Goal: Task Accomplishment & Management: Use online tool/utility

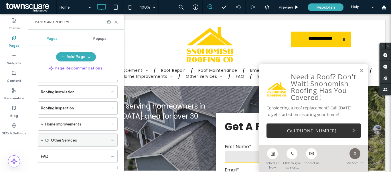
scroll to position [86, 0]
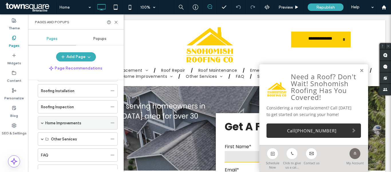
click at [72, 121] on label "Home Improvements" at bounding box center [63, 123] width 36 height 10
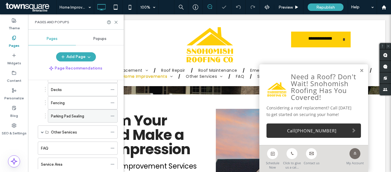
scroll to position [143, 0]
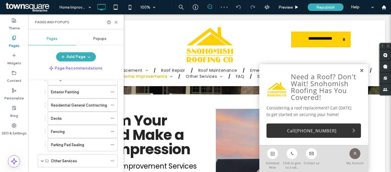
click at [360, 70] on link at bounding box center [362, 70] width 4 height 5
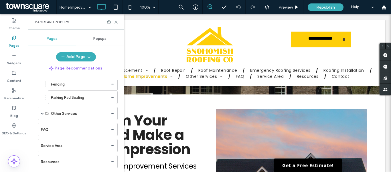
scroll to position [200, 0]
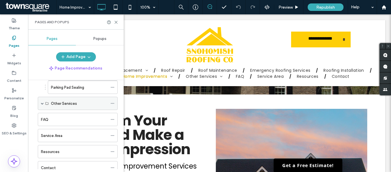
click at [60, 105] on label "Other Services" at bounding box center [64, 103] width 26 height 10
click at [40, 105] on div "Other Services" at bounding box center [78, 103] width 80 height 13
click at [44, 105] on div "Other Services" at bounding box center [78, 103] width 80 height 13
click at [105, 104] on div "Other Services" at bounding box center [79, 103] width 57 height 6
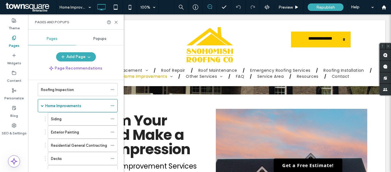
scroll to position [86, 0]
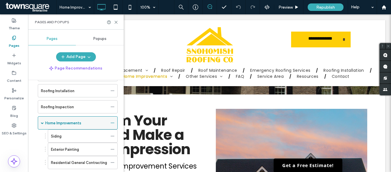
click at [62, 122] on label "Home Improvements" at bounding box center [63, 123] width 36 height 10
click at [42, 123] on span at bounding box center [42, 122] width 3 height 3
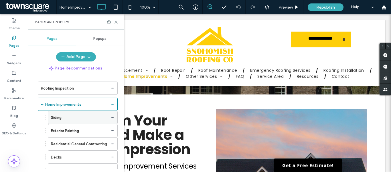
scroll to position [115, 0]
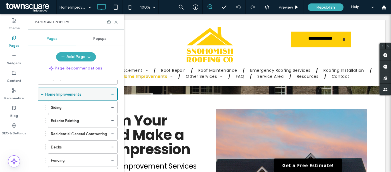
click at [43, 95] on span at bounding box center [42, 94] width 3 height 3
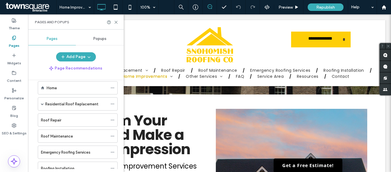
scroll to position [0, 0]
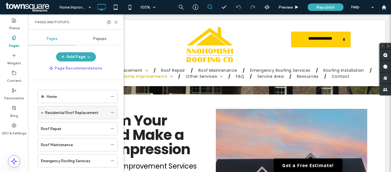
click at [43, 114] on span at bounding box center [42, 112] width 3 height 13
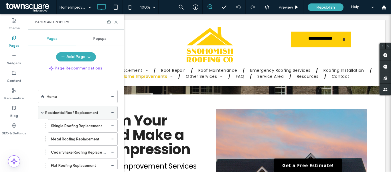
click at [43, 114] on span at bounding box center [42, 112] width 3 height 13
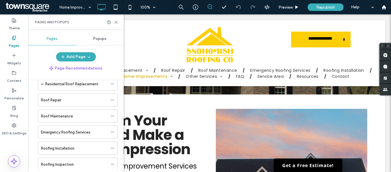
scroll to position [86, 0]
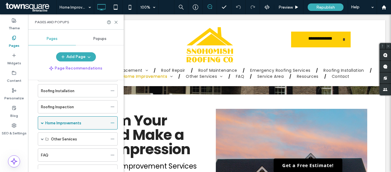
click at [41, 124] on span at bounding box center [42, 122] width 3 height 3
click at [43, 124] on span at bounding box center [42, 122] width 3 height 13
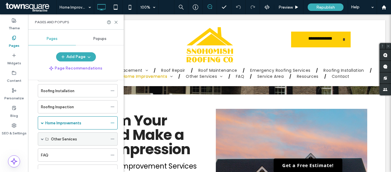
scroll to position [115, 0]
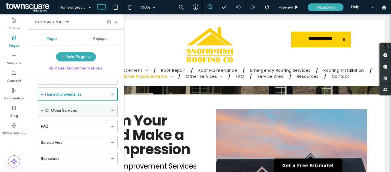
click at [44, 110] on div "Other Services" at bounding box center [78, 109] width 80 height 13
click at [42, 110] on span at bounding box center [42, 110] width 3 height 3
click at [43, 111] on span at bounding box center [42, 110] width 3 height 3
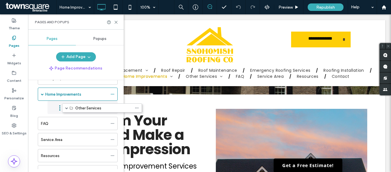
drag, startPoint x: 42, startPoint y: 105, endPoint x: 68, endPoint y: 104, distance: 25.5
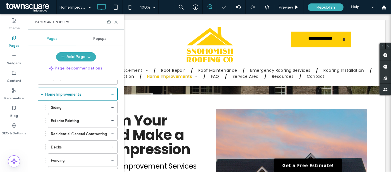
click at [30, 121] on div "Home Residential Roof Replacement Shingle Roofing Replacement Metal Roofing Rep…" at bounding box center [76, 124] width 96 height 89
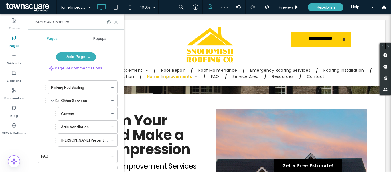
scroll to position [172, 0]
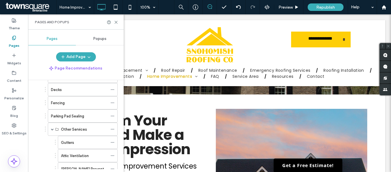
click at [41, 108] on ol "Siding Exterior Painting Residential General Contracting Decks Fencing Parking …" at bounding box center [79, 109] width 77 height 132
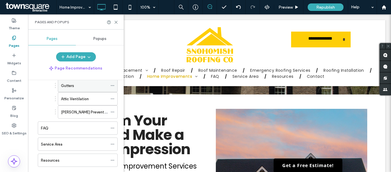
scroll to position [229, 0]
click at [113, 98] on icon at bounding box center [113, 98] width 4 height 4
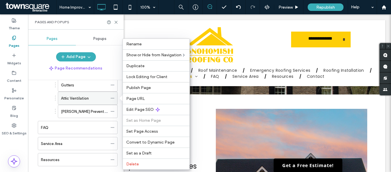
click at [109, 98] on div "Attic Ventilation" at bounding box center [88, 97] width 60 height 13
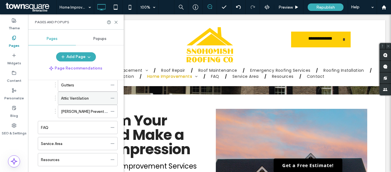
click at [112, 98] on icon at bounding box center [113, 98] width 4 height 4
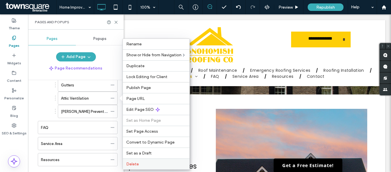
click at [141, 164] on label "Delete" at bounding box center [156, 163] width 60 height 5
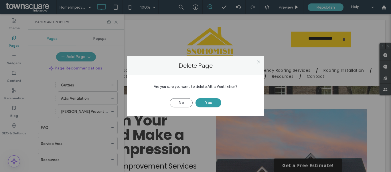
click at [208, 103] on button "Yes" at bounding box center [209, 102] width 26 height 9
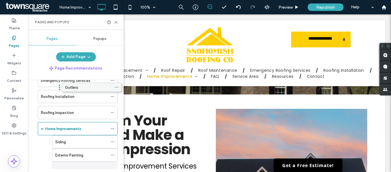
scroll to position [69, 0]
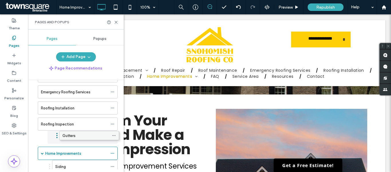
drag, startPoint x: 85, startPoint y: 144, endPoint x: 86, endPoint y: 136, distance: 7.8
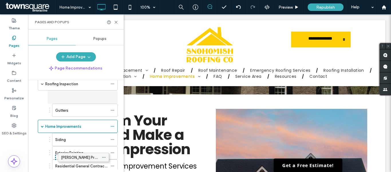
scroll to position [115, 0]
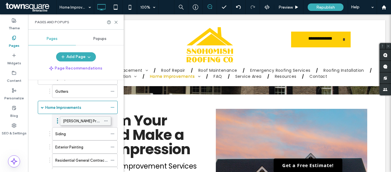
drag, startPoint x: 88, startPoint y: 146, endPoint x: 81, endPoint y: 122, distance: 24.9
click at [39, 129] on div "Moss Prevention Siding Exterior Painting Residential General Contracting Decks …" at bounding box center [78, 166] width 78 height 105
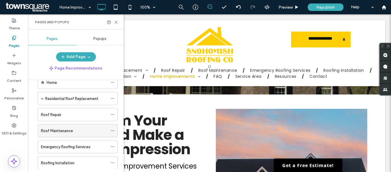
scroll to position [0, 0]
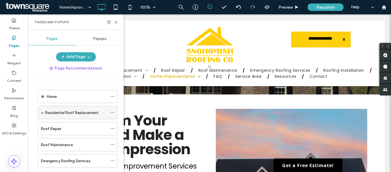
click at [64, 113] on label "Residential Roof Replacement" at bounding box center [71, 112] width 53 height 10
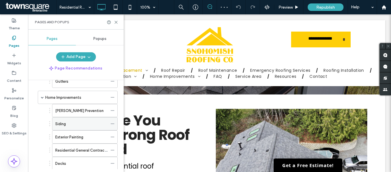
scroll to position [200, 0]
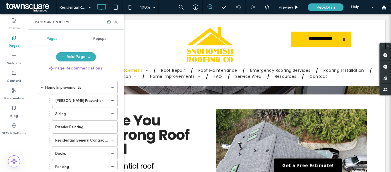
click at [37, 121] on li "Home Improvements Moss Prevention Siding Exterior Painting Residential General …" at bounding box center [76, 139] width 83 height 119
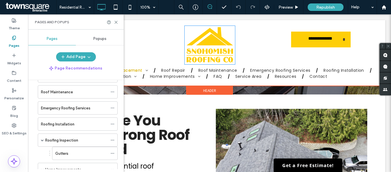
scroll to position [57, 0]
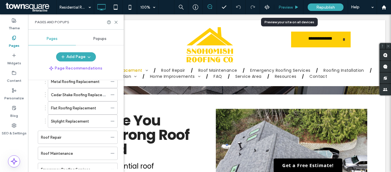
click at [291, 7] on span "Preview" at bounding box center [286, 7] width 14 height 5
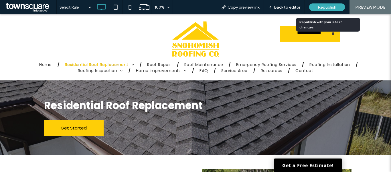
click at [328, 7] on span "Republish" at bounding box center [327, 7] width 19 height 5
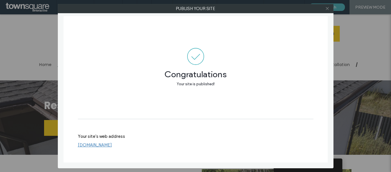
click at [326, 9] on icon at bounding box center [327, 8] width 4 height 4
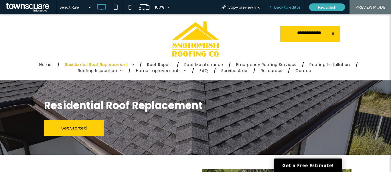
click at [295, 8] on span "Back to editor" at bounding box center [287, 7] width 26 height 5
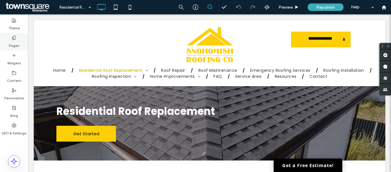
click at [11, 43] on label "Pages" at bounding box center [14, 44] width 11 height 8
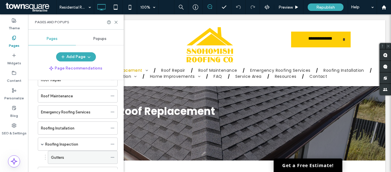
scroll to position [143, 0]
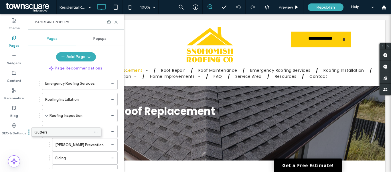
drag, startPoint x: 67, startPoint y: 129, endPoint x: 53, endPoint y: 131, distance: 13.9
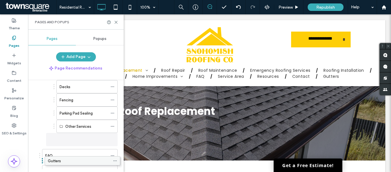
scroll to position [259, 0]
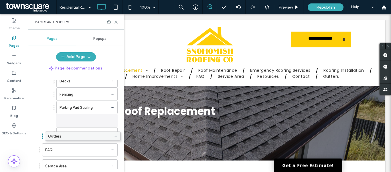
drag, startPoint x: 69, startPoint y: 147, endPoint x: 72, endPoint y: 137, distance: 10.4
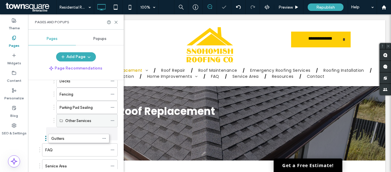
drag, startPoint x: 74, startPoint y: 118, endPoint x: 64, endPoint y: 132, distance: 17.0
drag, startPoint x: 63, startPoint y: 134, endPoint x: 53, endPoint y: 135, distance: 9.5
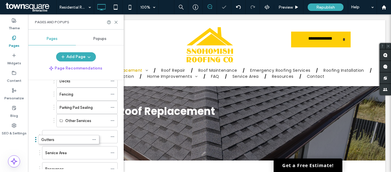
drag, startPoint x: 65, startPoint y: 132, endPoint x: 47, endPoint y: 137, distance: 18.7
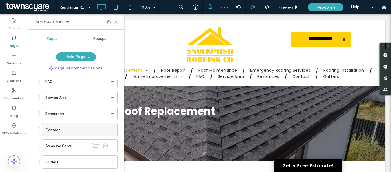
scroll to position [328, 0]
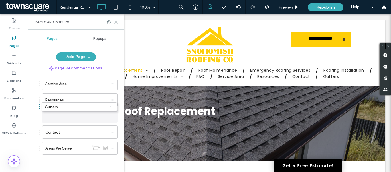
drag, startPoint x: 64, startPoint y: 147, endPoint x: 61, endPoint y: 108, distance: 39.4
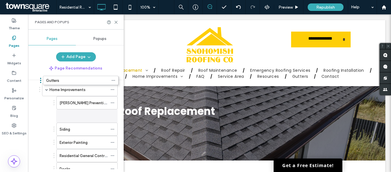
scroll to position [168, 0]
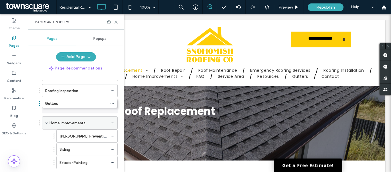
drag, startPoint x: 62, startPoint y: 145, endPoint x: 63, endPoint y: 106, distance: 39.5
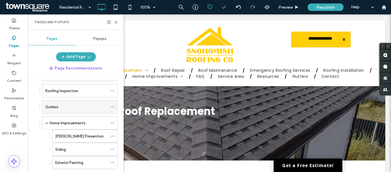
click at [63, 106] on div "Gutters" at bounding box center [76, 107] width 62 height 6
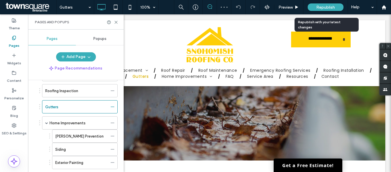
click at [330, 7] on span "Republish" at bounding box center [325, 7] width 19 height 5
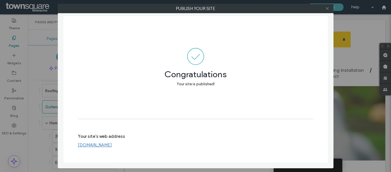
click at [327, 8] on icon at bounding box center [327, 8] width 4 height 4
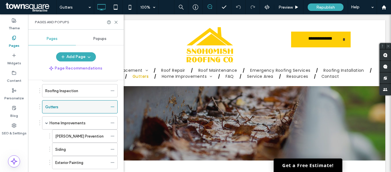
click at [113, 106] on use at bounding box center [112, 106] width 3 height 1
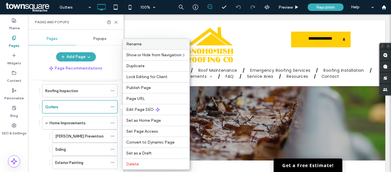
click at [147, 47] on div "Rename" at bounding box center [156, 44] width 67 height 11
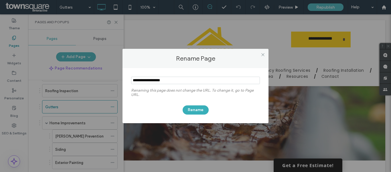
click at [146, 79] on input "notEmpty" at bounding box center [195, 79] width 129 height 7
type input "**********"
drag, startPoint x: 195, startPoint y: 109, endPoint x: 197, endPoint y: 106, distance: 4.1
click at [195, 109] on button "Rename" at bounding box center [196, 109] width 26 height 9
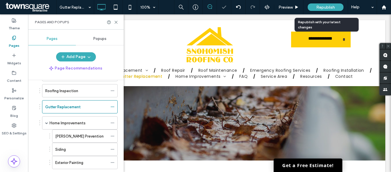
click at [328, 10] on div "Republish" at bounding box center [326, 6] width 36 height 7
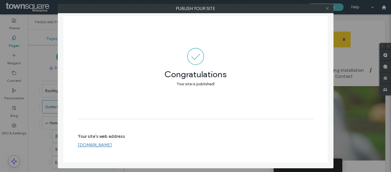
click at [329, 7] on icon at bounding box center [327, 8] width 4 height 4
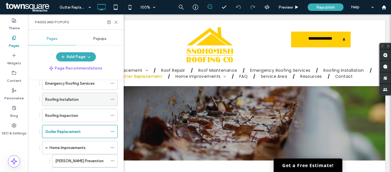
scroll to position [172, 0]
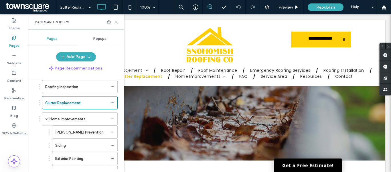
click at [117, 22] on icon at bounding box center [116, 22] width 4 height 4
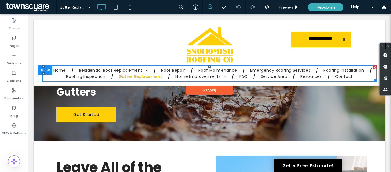
scroll to position [29, 0]
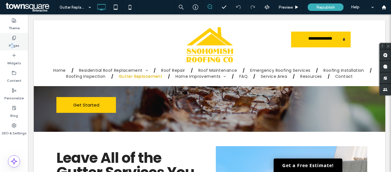
click at [12, 45] on label "Pages" at bounding box center [14, 44] width 11 height 8
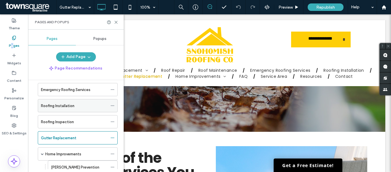
scroll to position [172, 0]
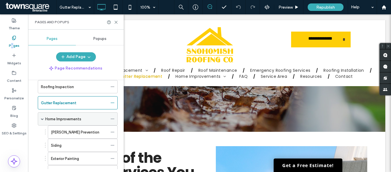
click at [74, 118] on label "Home Improvements" at bounding box center [63, 119] width 36 height 10
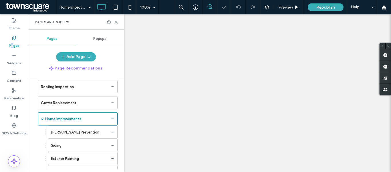
click at [71, 142] on div "Siding" at bounding box center [79, 145] width 57 height 6
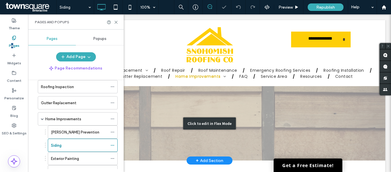
click at [162, 103] on div "Click to edit in Flex Mode" at bounding box center [210, 123] width 352 height 74
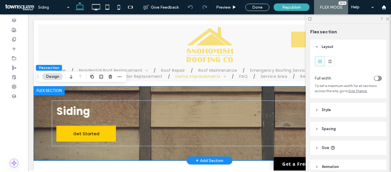
click at [42, 104] on div "Siding Get Started" at bounding box center [210, 123] width 344 height 74
click at [44, 109] on div "Siding Get Started" at bounding box center [210, 123] width 344 height 74
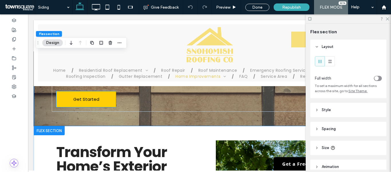
scroll to position [86, 0]
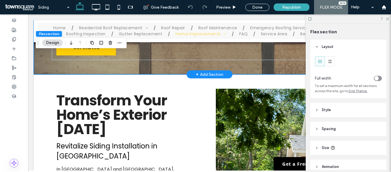
click at [154, 70] on div "Siding Get Started" at bounding box center [210, 37] width 344 height 74
click at [154, 69] on div "Siding Get Started" at bounding box center [210, 37] width 344 height 74
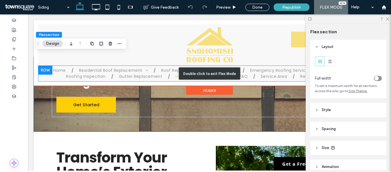
scroll to position [29, 0]
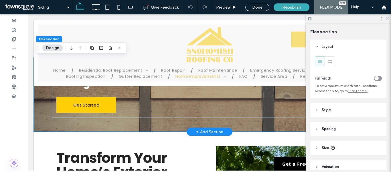
click at [38, 113] on div "Siding Get Started" at bounding box center [210, 94] width 344 height 74
click at [54, 47] on button "Design" at bounding box center [52, 47] width 21 height 7
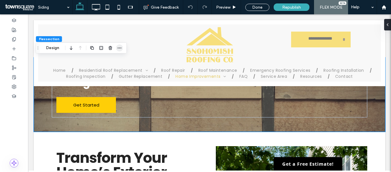
click at [118, 48] on use "button" at bounding box center [120, 47] width 4 height 1
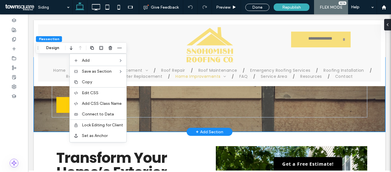
click at [44, 105] on div "Siding Get Started" at bounding box center [210, 94] width 344 height 74
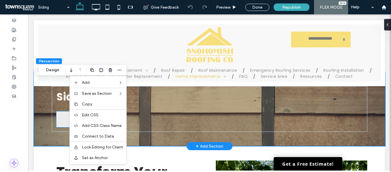
scroll to position [0, 0]
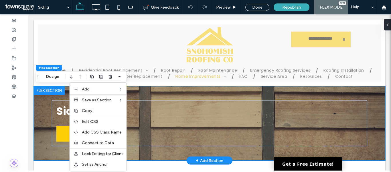
click at [38, 105] on div "Siding Get Started" at bounding box center [210, 123] width 344 height 74
click at [375, 102] on div "Siding Get Started" at bounding box center [210, 123] width 344 height 74
click at [43, 101] on div "Siding Get Started" at bounding box center [210, 123] width 344 height 74
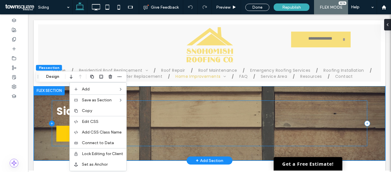
click at [49, 122] on icon at bounding box center [52, 123] width 6 height 6
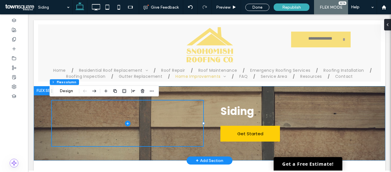
click at [41, 119] on div "Siding Get Started" at bounding box center [210, 123] width 344 height 74
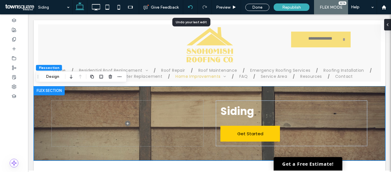
click at [189, 5] on icon at bounding box center [190, 7] width 5 height 5
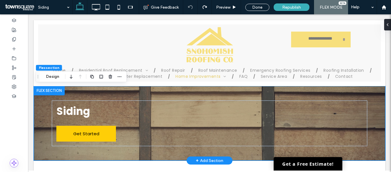
click at [40, 101] on div "Siding Get Started" at bounding box center [210, 123] width 344 height 74
click at [42, 120] on div "Siding Get Started" at bounding box center [210, 123] width 344 height 74
click at [40, 101] on div "Siding Get Started" at bounding box center [210, 123] width 344 height 74
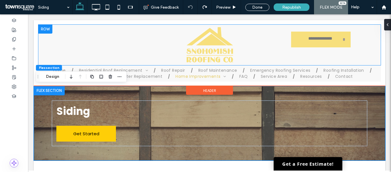
drag, startPoint x: 380, startPoint y: 45, endPoint x: 375, endPoint y: 51, distance: 7.9
click at [380, 45] on div "**********" at bounding box center [210, 53] width 352 height 66
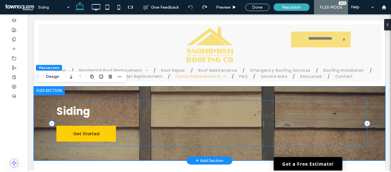
scroll to position [29, 0]
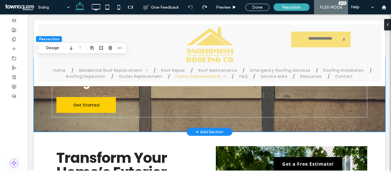
click at [42, 122] on div "Siding Get Started" at bounding box center [210, 94] width 344 height 74
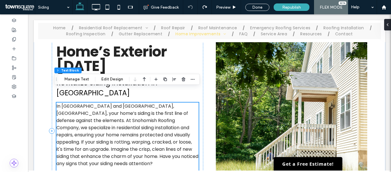
scroll to position [136, 0]
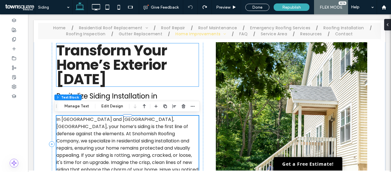
click at [178, 74] on h1 "Transform Your Home’s Exterior Today" at bounding box center [127, 64] width 142 height 43
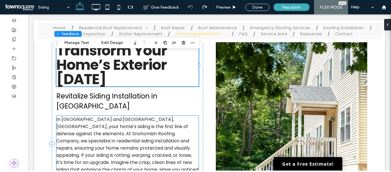
click at [146, 133] on span "In Snohomish and Monroe, WA, your home’s siding is the first line of defense ag…" at bounding box center [127, 148] width 142 height 64
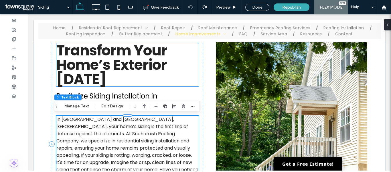
click at [174, 62] on h1 "Transform Your Home’s Exterior Today" at bounding box center [127, 64] width 142 height 43
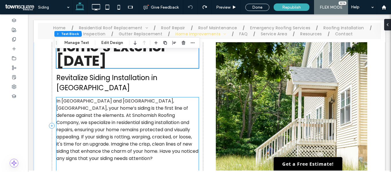
scroll to position [164, 0]
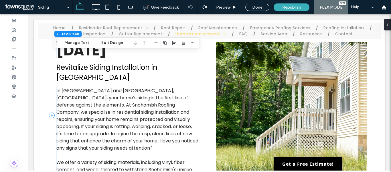
click at [126, 120] on span "In Snohomish and Monroe, WA, your home’s siding is the first line of defense ag…" at bounding box center [127, 119] width 142 height 64
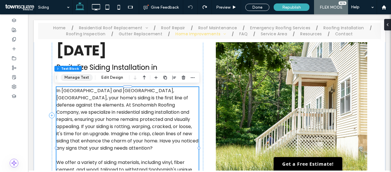
click at [68, 77] on button "Manage Text" at bounding box center [77, 77] width 32 height 7
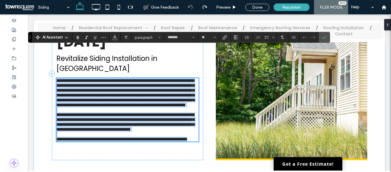
scroll to position [163, 0]
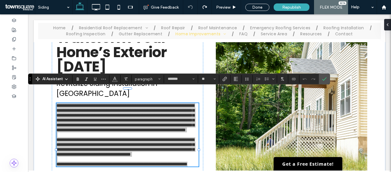
click at [52, 78] on span "AI Assistant" at bounding box center [52, 79] width 21 height 6
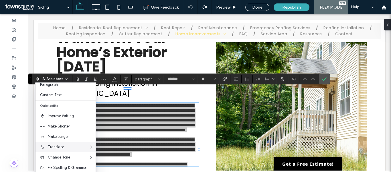
scroll to position [38, 0]
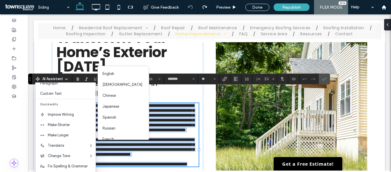
click at [173, 113] on span "**********" at bounding box center [125, 117] width 138 height 29
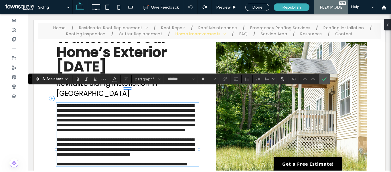
click at [65, 77] on icon at bounding box center [66, 79] width 5 height 5
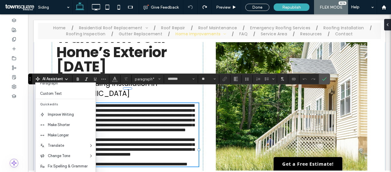
click at [60, 79] on span "AI Assistant" at bounding box center [52, 79] width 21 height 6
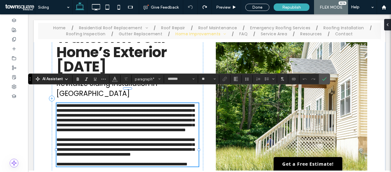
click at [62, 77] on span "AI Assistant" at bounding box center [52, 79] width 21 height 6
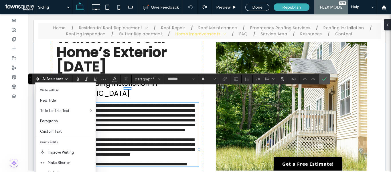
click at [124, 107] on span "**********" at bounding box center [125, 117] width 138 height 29
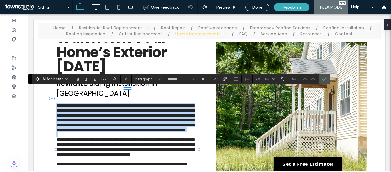
click at [124, 107] on span "**********" at bounding box center [125, 117] width 138 height 29
click at [117, 132] on span "**********" at bounding box center [125, 117] width 138 height 29
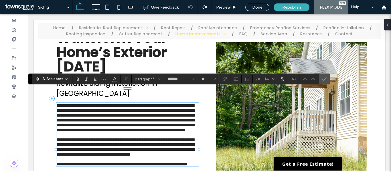
click at [77, 131] on span "**********" at bounding box center [125, 117] width 138 height 29
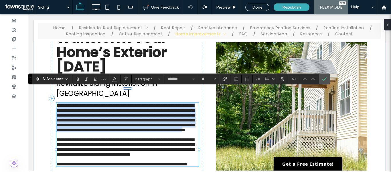
drag, startPoint x: 55, startPoint y: 92, endPoint x: 167, endPoint y: 142, distance: 122.2
click at [167, 132] on span "**********" at bounding box center [125, 117] width 138 height 29
click at [150, 132] on span "**********" at bounding box center [125, 117] width 138 height 29
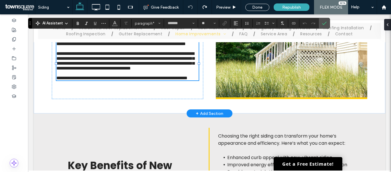
click at [126, 80] on span "**********" at bounding box center [121, 78] width 131 height 4
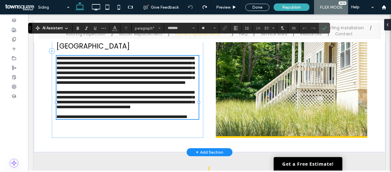
scroll to position [220, 0]
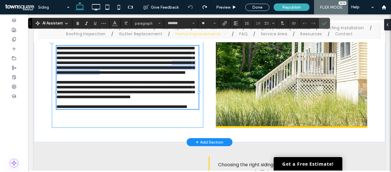
drag, startPoint x: 113, startPoint y: 150, endPoint x: 52, endPoint y: 65, distance: 103.8
click at [52, 66] on div "**********" at bounding box center [128, 40] width 152 height 173
click at [66, 74] on span "**********" at bounding box center [125, 60] width 138 height 29
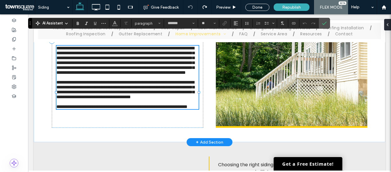
click at [86, 80] on p at bounding box center [127, 77] width 142 height 5
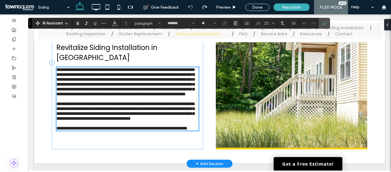
scroll to position [163, 0]
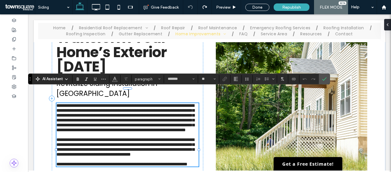
click at [58, 80] on span "AI Assistant" at bounding box center [52, 79] width 21 height 6
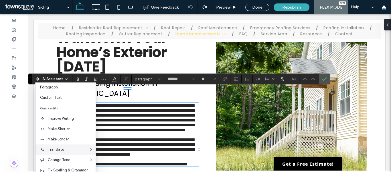
scroll to position [38, 0]
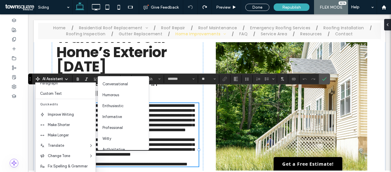
click at [165, 105] on span "**********" at bounding box center [125, 117] width 138 height 29
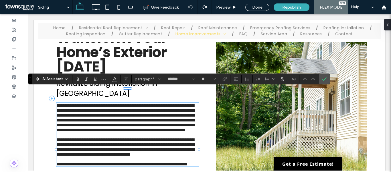
click at [59, 76] on span "AI Assistant" at bounding box center [52, 79] width 21 height 6
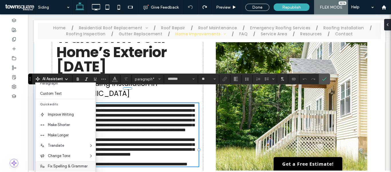
click at [64, 166] on span "Fix Spelling & Grammar" at bounding box center [72, 166] width 48 height 6
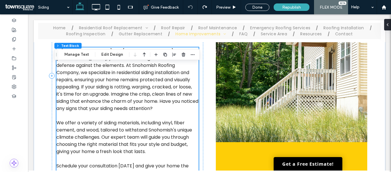
scroll to position [210, 0]
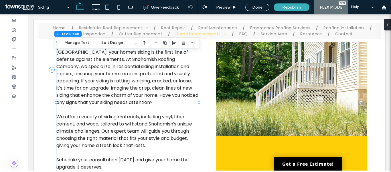
click at [102, 81] on span "In Snohomish and Monroe, WA, your home’s siding is the first line of defense ag…" at bounding box center [127, 74] width 142 height 64
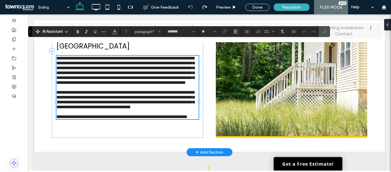
click at [87, 71] on span "**********" at bounding box center [125, 70] width 138 height 29
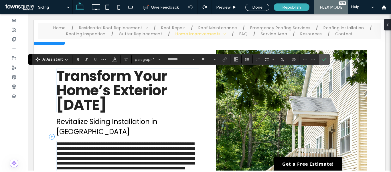
scroll to position [124, 0]
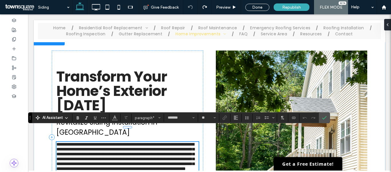
click at [53, 116] on span "AI Assistant" at bounding box center [52, 118] width 21 height 6
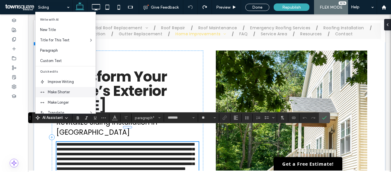
scroll to position [29, 0]
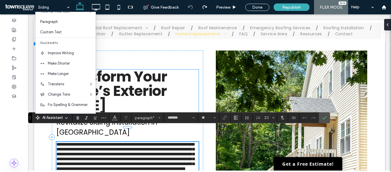
click at [155, 94] on h1 "Transform Your Home’s Exterior Today" at bounding box center [127, 90] width 142 height 43
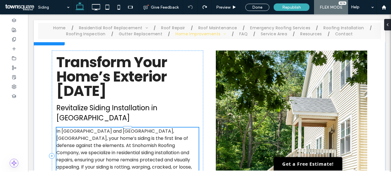
scroll to position [1, 0]
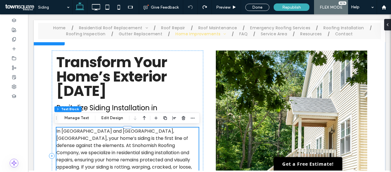
click at [109, 134] on span "In Snohomish and Monroe, WA, your home’s siding is the first line of defense ag…" at bounding box center [127, 159] width 142 height 64
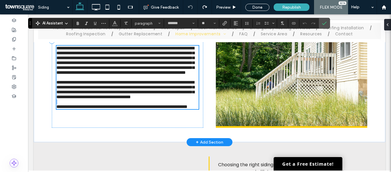
click at [109, 104] on p at bounding box center [127, 101] width 142 height 5
click at [107, 63] on span "**********" at bounding box center [125, 60] width 138 height 29
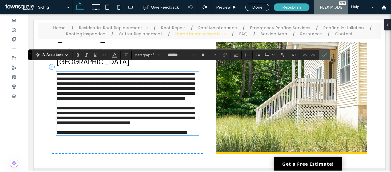
scroll to position [163, 0]
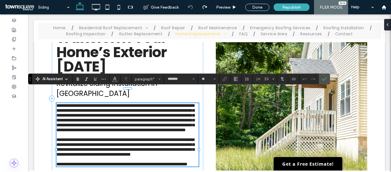
click at [123, 103] on span "**********" at bounding box center [125, 117] width 138 height 29
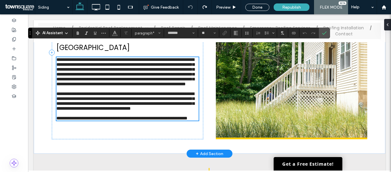
scroll to position [217, 0]
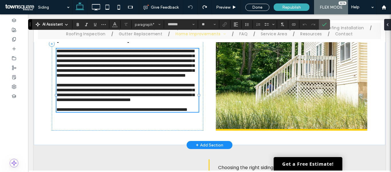
click at [99, 102] on span "**********" at bounding box center [125, 92] width 138 height 19
drag, startPoint x: 97, startPoint y: 116, endPoint x: 50, endPoint y: 117, distance: 47.0
click at [52, 117] on div "**********" at bounding box center [128, 43] width 152 height 173
click at [112, 102] on span "**********" at bounding box center [125, 92] width 138 height 19
drag, startPoint x: 96, startPoint y: 116, endPoint x: 50, endPoint y: 116, distance: 45.5
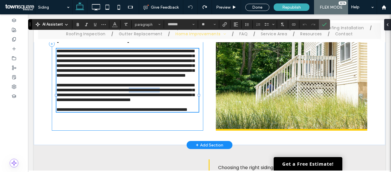
click at [52, 116] on div "**********" at bounding box center [128, 43] width 152 height 173
click at [101, 77] on span "**********" at bounding box center [125, 63] width 138 height 29
click at [97, 77] on span "**********" at bounding box center [125, 63] width 138 height 29
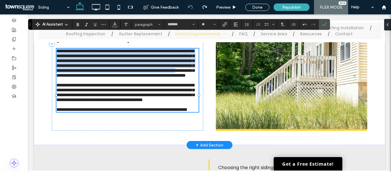
click at [97, 77] on span "**********" at bounding box center [125, 63] width 138 height 29
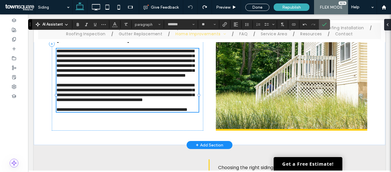
click at [97, 77] on span "**********" at bounding box center [125, 63] width 138 height 29
click at [59, 24] on span "AI Assistant" at bounding box center [52, 24] width 21 height 6
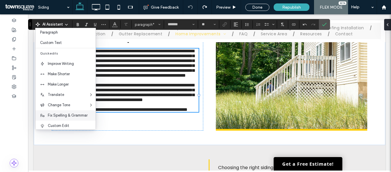
scroll to position [38, 0]
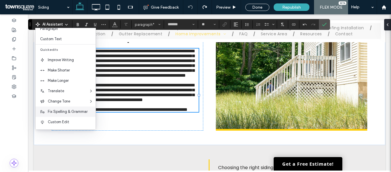
click at [68, 109] on span "Fix Spelling & Grammar" at bounding box center [72, 112] width 48 height 6
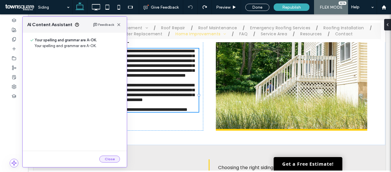
click at [107, 158] on button "Close" at bounding box center [109, 158] width 21 height 7
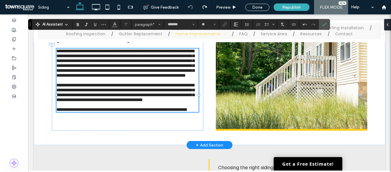
click at [164, 77] on span "**********" at bounding box center [125, 63] width 138 height 29
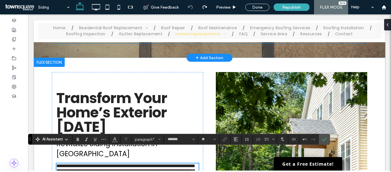
scroll to position [45, 0]
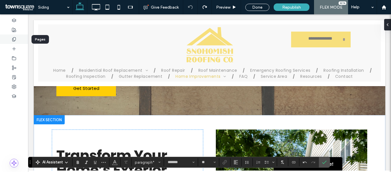
click at [16, 38] on icon at bounding box center [14, 39] width 5 height 5
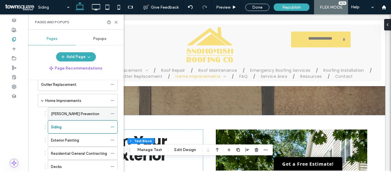
scroll to position [200, 0]
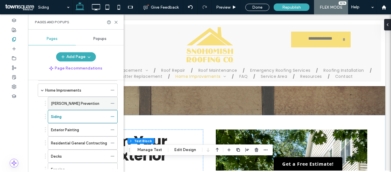
click at [74, 103] on label "[PERSON_NAME] Prevention" at bounding box center [75, 103] width 48 height 10
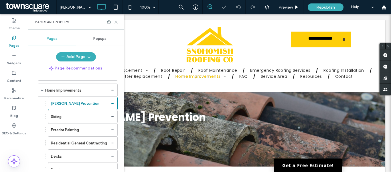
click at [115, 21] on use at bounding box center [116, 22] width 3 height 3
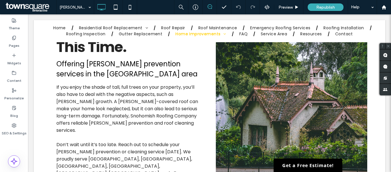
scroll to position [200, 0]
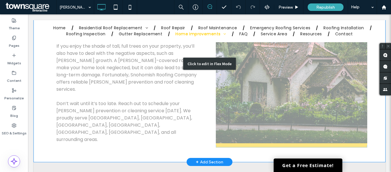
click at [267, 99] on div "Click to edit in Flex Mode" at bounding box center [210, 64] width 352 height 196
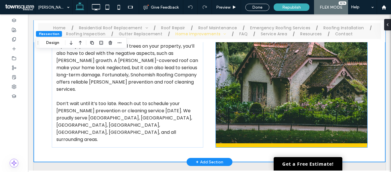
click at [268, 97] on img at bounding box center [292, 61] width 152 height 167
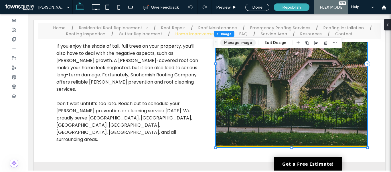
click at [237, 44] on button "Manage Image" at bounding box center [239, 42] width 36 height 7
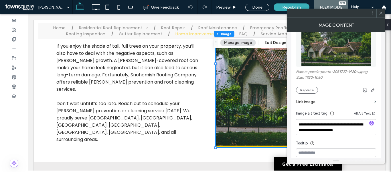
scroll to position [57, 0]
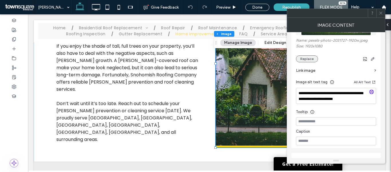
click at [305, 58] on button "Replace" at bounding box center [307, 58] width 22 height 7
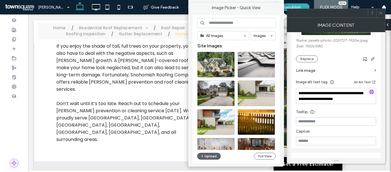
click at [224, 22] on input at bounding box center [236, 23] width 78 height 10
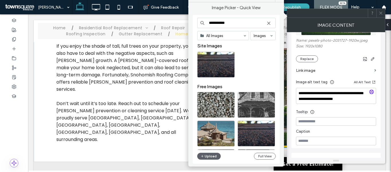
type input "**********"
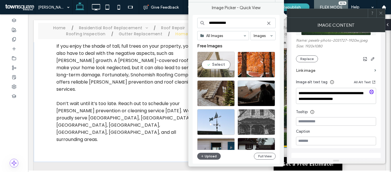
type input "**********"
click at [219, 64] on div "Select" at bounding box center [216, 65] width 38 height 26
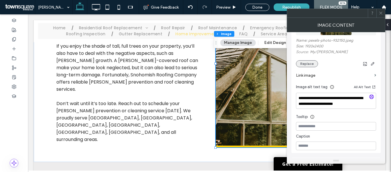
click at [310, 65] on button "Replace" at bounding box center [307, 63] width 22 height 7
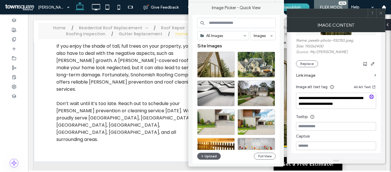
click at [227, 24] on input at bounding box center [236, 23] width 78 height 10
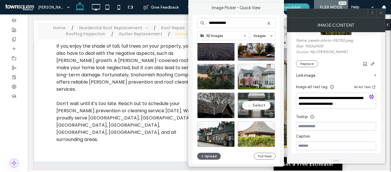
scroll to position [74, 0]
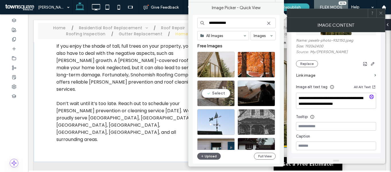
type input "**********"
click at [212, 91] on div "Select" at bounding box center [216, 93] width 38 height 26
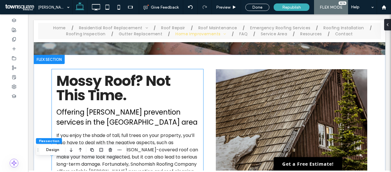
scroll to position [130, 0]
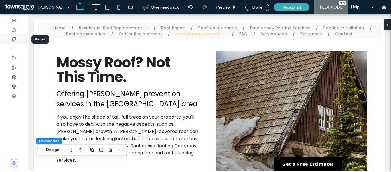
click at [13, 40] on icon at bounding box center [14, 39] width 5 height 5
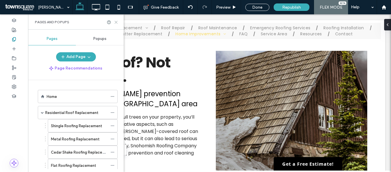
click at [115, 21] on icon at bounding box center [116, 22] width 4 height 4
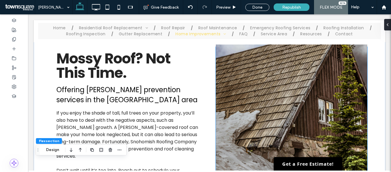
scroll to position [143, 0]
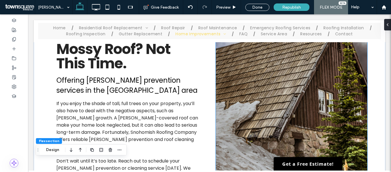
click at [286, 98] on img at bounding box center [292, 118] width 152 height 167
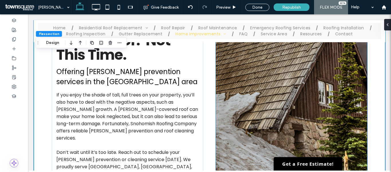
click at [278, 91] on img at bounding box center [292, 109] width 152 height 167
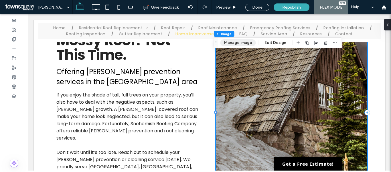
click at [239, 44] on button "Manage Image" at bounding box center [239, 42] width 36 height 7
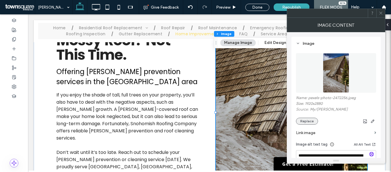
click at [314, 122] on button "Replace" at bounding box center [307, 120] width 22 height 7
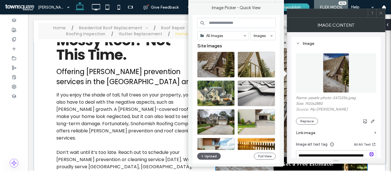
click at [229, 21] on input at bounding box center [236, 23] width 78 height 10
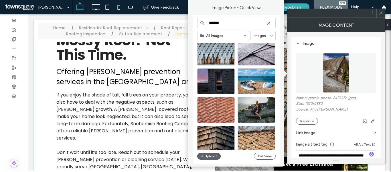
scroll to position [229, 0]
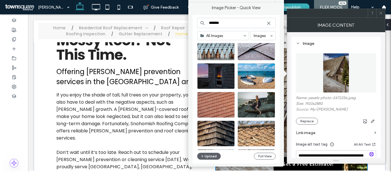
click at [235, 25] on input "*******" at bounding box center [236, 23] width 78 height 10
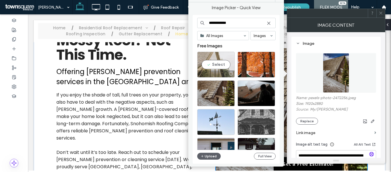
type input "**********"
click at [214, 64] on div "Select" at bounding box center [216, 65] width 38 height 26
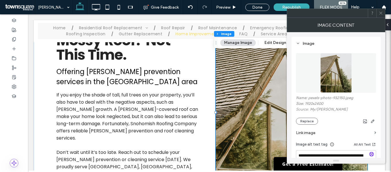
click at [335, 18] on div "Image Content" at bounding box center [336, 25] width 99 height 14
click at [381, 14] on icon at bounding box center [381, 13] width 4 height 4
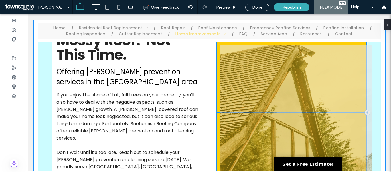
drag, startPoint x: 258, startPoint y: 95, endPoint x: 263, endPoint y: 111, distance: 16.0
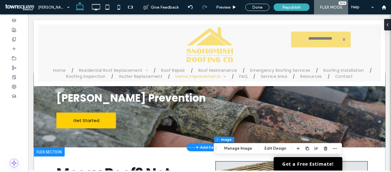
scroll to position [0, 0]
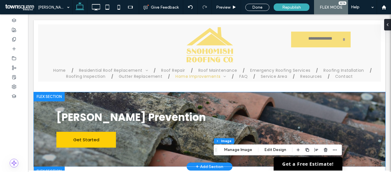
click at [124, 158] on div "[PERSON_NAME] Prevention Get Started" at bounding box center [210, 129] width 344 height 74
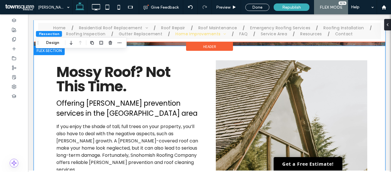
scroll to position [115, 0]
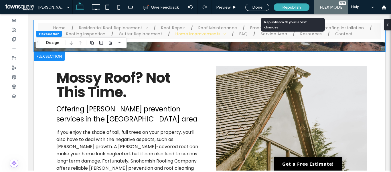
click at [293, 5] on span "Republish" at bounding box center [291, 7] width 19 height 5
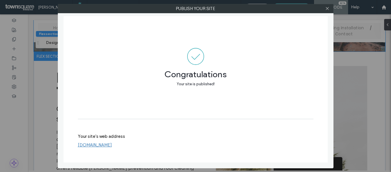
click at [45, 65] on div "Publish your site Congratulations Your site is published! Your site's web addre…" at bounding box center [195, 86] width 391 height 172
click at [328, 9] on icon at bounding box center [327, 8] width 4 height 4
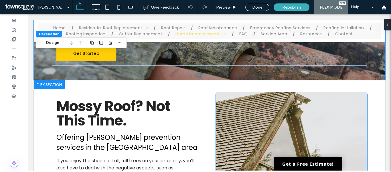
scroll to position [86, 0]
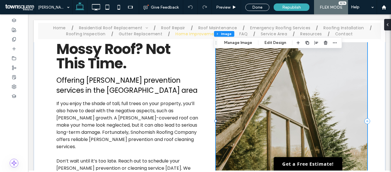
scroll to position [73, 0]
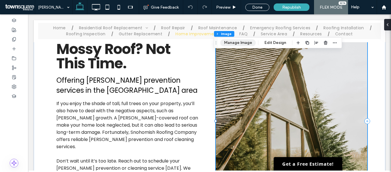
click at [237, 46] on button "Manage Image" at bounding box center [239, 42] width 36 height 7
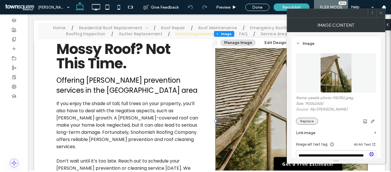
click at [302, 120] on button "Replace" at bounding box center [307, 120] width 22 height 7
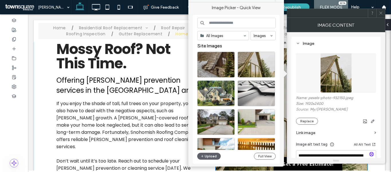
click at [222, 25] on input at bounding box center [236, 23] width 78 height 10
type input "*"
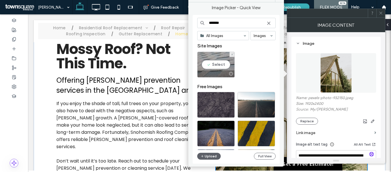
type input "*******"
click at [213, 62] on div "Select" at bounding box center [216, 65] width 38 height 26
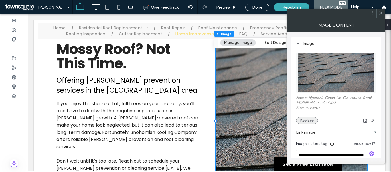
click at [312, 121] on button "Replace" at bounding box center [307, 120] width 22 height 7
click at [287, 5] on span "Republish" at bounding box center [291, 7] width 19 height 5
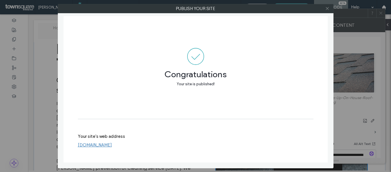
click at [326, 8] on icon at bounding box center [327, 8] width 4 height 4
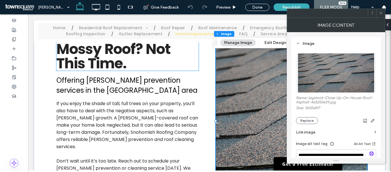
click at [189, 70] on h1 "Mossy Roof? Not This Time." at bounding box center [127, 56] width 142 height 29
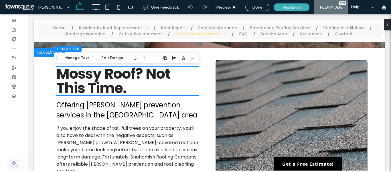
scroll to position [115, 0]
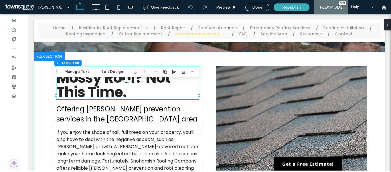
click at [209, 120] on div "Mossy Roof? Not This Time. Offering [PERSON_NAME] prevention services in the [G…" at bounding box center [210, 150] width 344 height 196
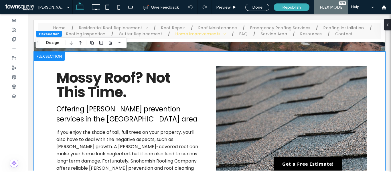
click at [193, 58] on div "Mossy Roof? Not This Time. Offering [PERSON_NAME] prevention services in the [G…" at bounding box center [210, 150] width 344 height 196
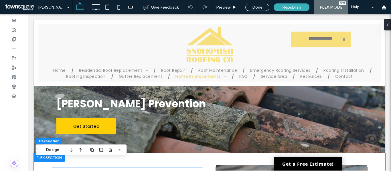
scroll to position [0, 0]
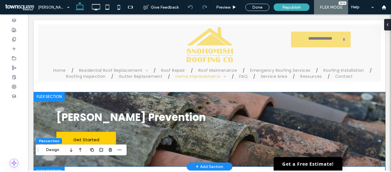
click at [146, 158] on div "[PERSON_NAME] Prevention Get Started" at bounding box center [210, 129] width 344 height 74
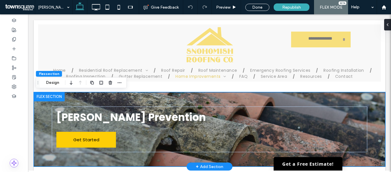
click at [140, 162] on div "[PERSON_NAME] Prevention Get Started" at bounding box center [210, 129] width 344 height 74
click at [107, 159] on div "[PERSON_NAME] Prevention Get Started" at bounding box center [210, 129] width 344 height 74
click at [129, 96] on div "[PERSON_NAME] Prevention Get Started" at bounding box center [210, 129] width 344 height 74
click at [94, 95] on div "[PERSON_NAME] Prevention Get Started" at bounding box center [210, 129] width 344 height 74
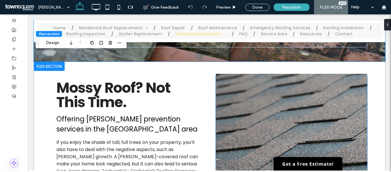
scroll to position [115, 0]
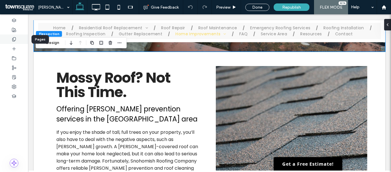
click at [14, 39] on icon at bounding box center [14, 39] width 5 height 5
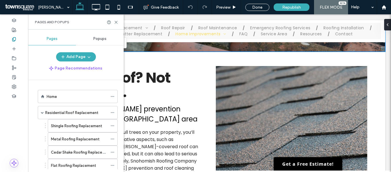
drag, startPoint x: 67, startPoint y: 100, endPoint x: 61, endPoint y: 61, distance: 39.1
click at [67, 99] on div "Home" at bounding box center [77, 96] width 61 height 13
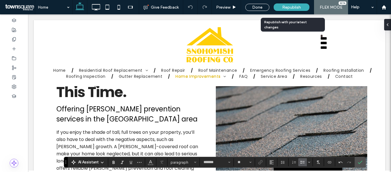
click at [285, 8] on span "Republish" at bounding box center [291, 7] width 19 height 5
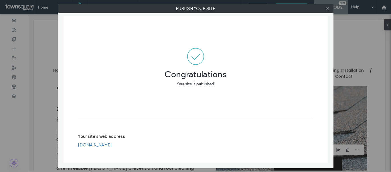
click at [326, 10] on icon at bounding box center [327, 8] width 4 height 4
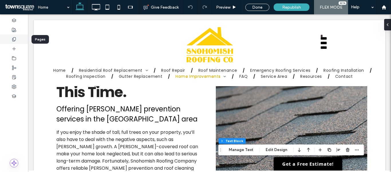
click at [12, 37] on icon at bounding box center [14, 39] width 5 height 5
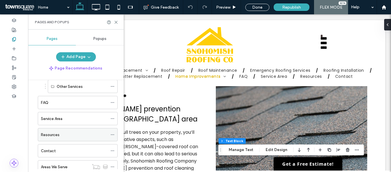
scroll to position [300, 0]
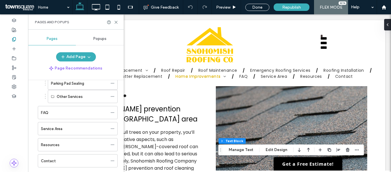
click at [79, 128] on div "Service Area" at bounding box center [74, 128] width 67 height 6
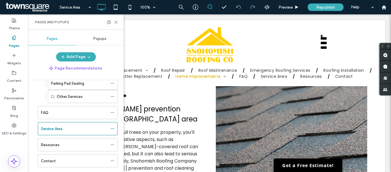
click at [70, 128] on div at bounding box center [195, 86] width 391 height 172
click at [116, 21] on icon at bounding box center [116, 22] width 4 height 4
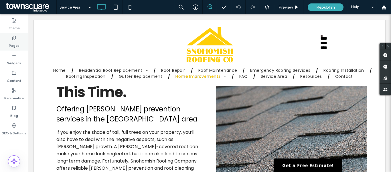
drag, startPoint x: 17, startPoint y: 41, endPoint x: 21, endPoint y: 39, distance: 3.8
click at [18, 41] on label "Pages" at bounding box center [14, 44] width 11 height 8
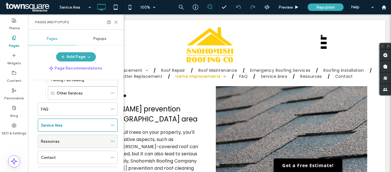
scroll to position [315, 0]
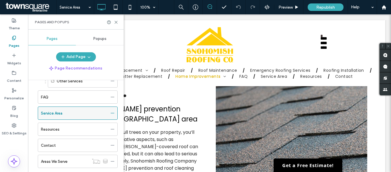
click at [60, 117] on div "Service Area" at bounding box center [74, 113] width 67 height 13
click at [60, 114] on div at bounding box center [195, 86] width 391 height 172
click at [116, 23] on icon at bounding box center [116, 22] width 4 height 4
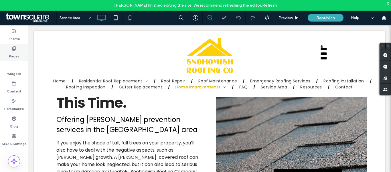
click at [17, 56] on label "Pages" at bounding box center [14, 55] width 11 height 8
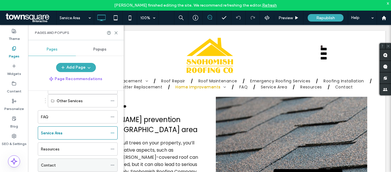
scroll to position [328, 0]
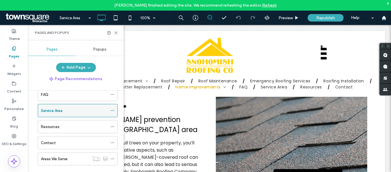
click at [74, 111] on div "Service Area" at bounding box center [74, 110] width 67 height 6
click at [117, 33] on icon at bounding box center [116, 33] width 4 height 4
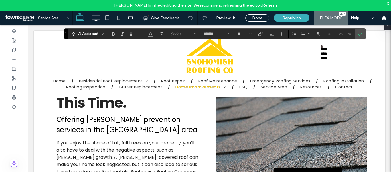
click at [95, 32] on span "AI Assistant" at bounding box center [88, 34] width 21 height 6
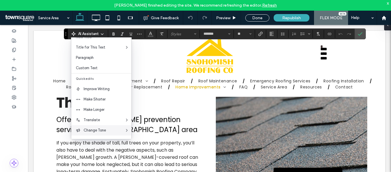
scroll to position [38, 0]
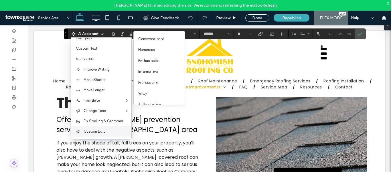
click at [101, 131] on span "Custom Edit" at bounding box center [108, 131] width 48 height 6
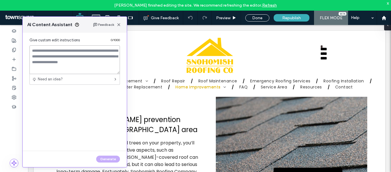
click at [70, 56] on textarea at bounding box center [74, 59] width 91 height 29
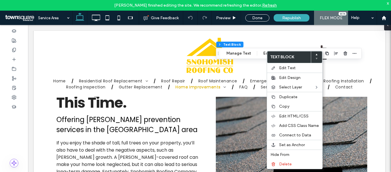
click at [238, 58] on div "Flex section Flex column Text Block Manage Text Edit Design" at bounding box center [289, 53] width 146 height 11
click at [237, 54] on button "Manage Text" at bounding box center [239, 53] width 32 height 7
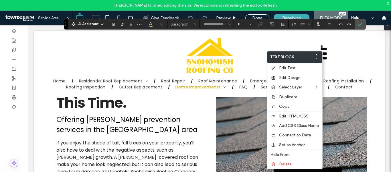
type input "*******"
type input "**"
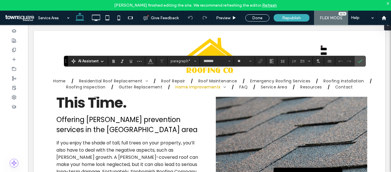
click at [96, 66] on div "AI Assistant paragraph* ******* **" at bounding box center [215, 61] width 302 height 11
click at [89, 61] on span "AI Assistant" at bounding box center [88, 61] width 21 height 6
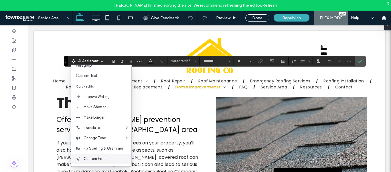
click at [101, 159] on span "Custom Edit" at bounding box center [108, 159] width 48 height 6
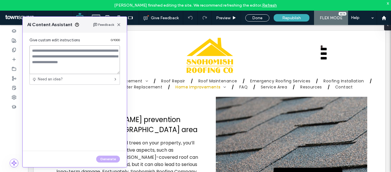
click at [71, 56] on textarea at bounding box center [74, 59] width 91 height 29
click at [118, 25] on icon "button" at bounding box center [119, 24] width 5 height 5
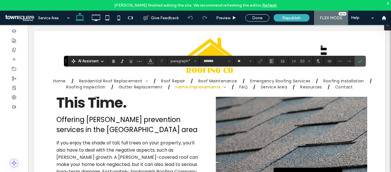
click at [91, 59] on span "AI Assistant" at bounding box center [88, 61] width 21 height 6
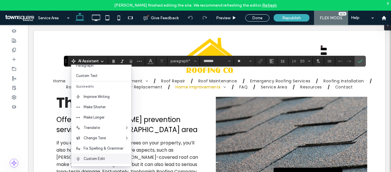
click at [101, 159] on span "Custom Edit" at bounding box center [108, 159] width 48 height 6
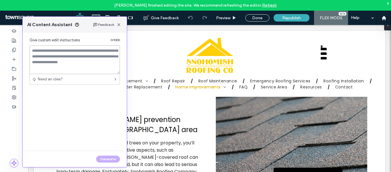
click at [55, 66] on textarea at bounding box center [74, 59] width 91 height 29
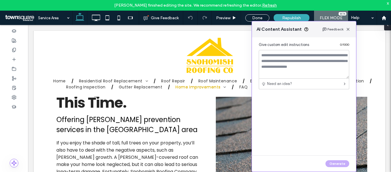
drag, startPoint x: 45, startPoint y: 23, endPoint x: 275, endPoint y: 28, distance: 229.5
click at [275, 28] on span "AI Content Assistant" at bounding box center [279, 29] width 45 height 6
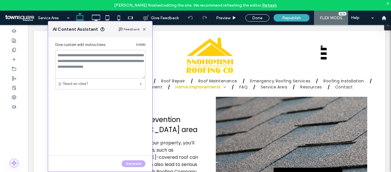
drag, startPoint x: 284, startPoint y: 29, endPoint x: 36, endPoint y: 60, distance: 250.8
click at [48, 61] on div "AI Content Assistant Feedback Give custom edit instructions 0 / 1000 Need an id…" at bounding box center [100, 96] width 105 height 151
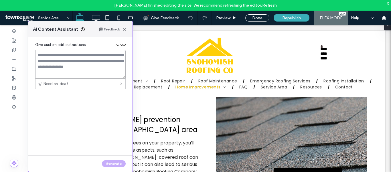
click at [49, 64] on textarea at bounding box center [80, 64] width 91 height 29
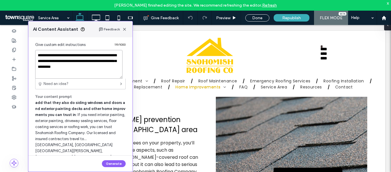
click at [94, 68] on textarea "**********" at bounding box center [78, 64] width 87 height 29
paste textarea "**********"
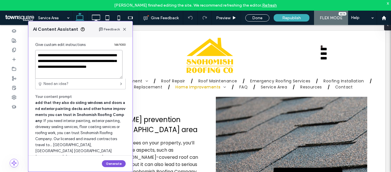
type textarea "**********"
click at [116, 162] on button "Generate" at bounding box center [114, 163] width 24 height 7
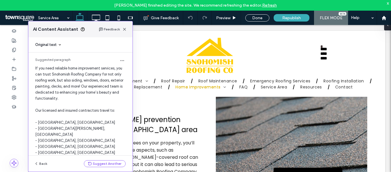
scroll to position [15, 0]
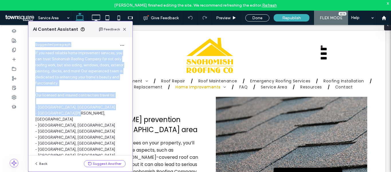
drag, startPoint x: 31, startPoint y: 48, endPoint x: 95, endPoint y: 115, distance: 92.6
click at [99, 118] on div "Suggested paragraph If you need reliable home improvement services, you can tru…" at bounding box center [80, 151] width 104 height 229
click at [92, 118] on div "Suggested paragraph If you need reliable home improvement services, you can tru…" at bounding box center [80, 151] width 104 height 229
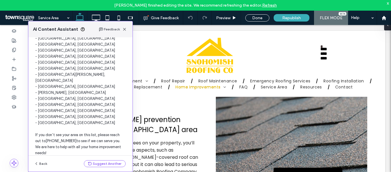
scroll to position [115, 0]
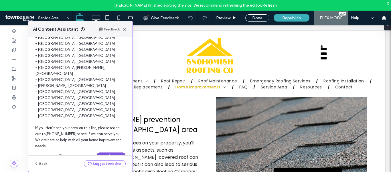
click at [114, 152] on button "Use this Text" at bounding box center [111, 155] width 29 height 7
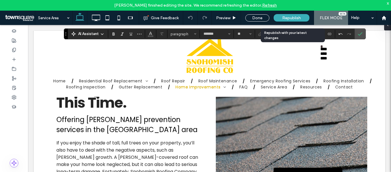
click at [297, 19] on span "Republish" at bounding box center [291, 17] width 19 height 5
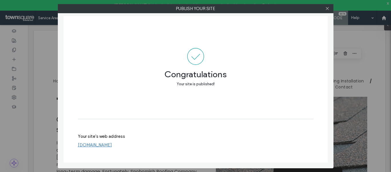
click at [330, 8] on div at bounding box center [327, 8] width 9 height 9
click at [329, 7] on icon at bounding box center [327, 8] width 4 height 4
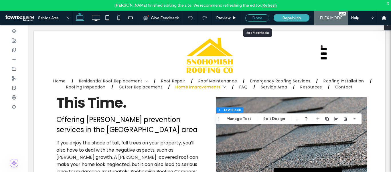
click at [256, 18] on div "Done" at bounding box center [257, 17] width 24 height 7
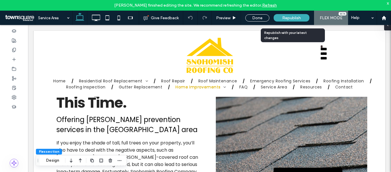
click at [296, 13] on div "Republish" at bounding box center [292, 18] width 36 height 14
click at [297, 16] on span "Republish" at bounding box center [291, 17] width 19 height 5
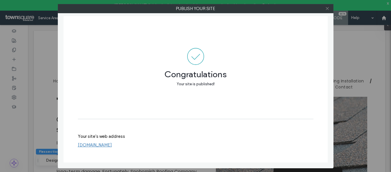
click at [326, 7] on icon at bounding box center [327, 8] width 4 height 4
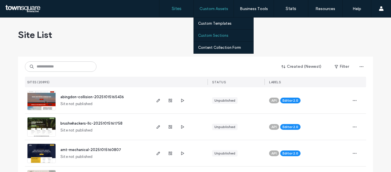
click at [207, 37] on label "Custom Sections" at bounding box center [213, 35] width 30 height 4
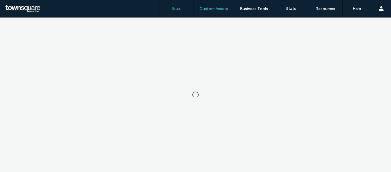
click at [176, 8] on label "Sites" at bounding box center [177, 8] width 10 height 5
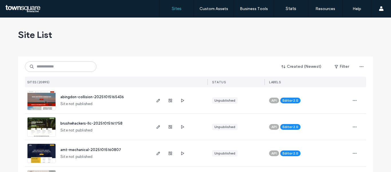
click at [145, 39] on div "Site List" at bounding box center [195, 34] width 355 height 34
